Goal: Task Accomplishment & Management: Complete application form

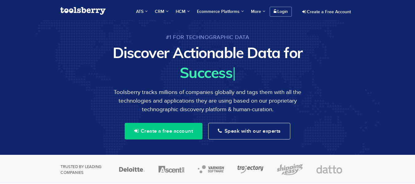
click at [278, 11] on link "Login" at bounding box center [281, 12] width 22 height 10
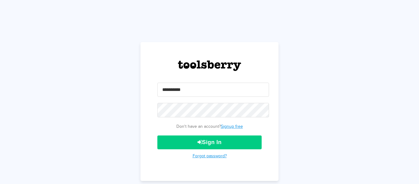
click at [206, 92] on input "email" at bounding box center [213, 90] width 112 height 14
type input "**********"
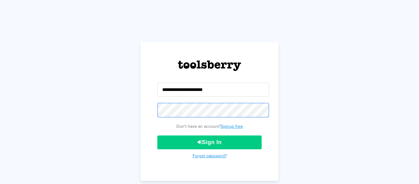
click at [157, 135] on button "Sign In" at bounding box center [209, 142] width 104 height 14
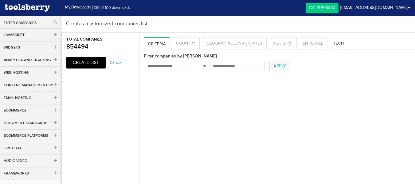
click at [329, 47] on link "Tech" at bounding box center [338, 43] width 18 height 12
click at [0, 0] on input "text" at bounding box center [0, 0] width 0 height 0
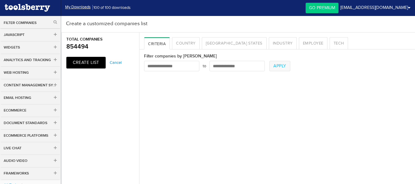
click at [0, 0] on input "text" at bounding box center [0, 0] width 0 height 0
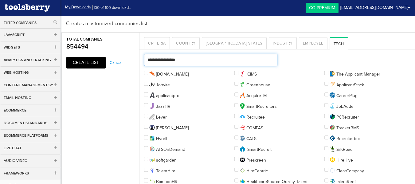
click at [197, 60] on input "text" at bounding box center [210, 60] width 133 height 12
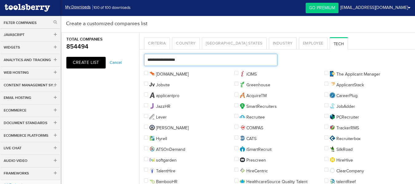
click at [197, 60] on input "text" at bounding box center [210, 60] width 133 height 12
